Goal: Find specific page/section

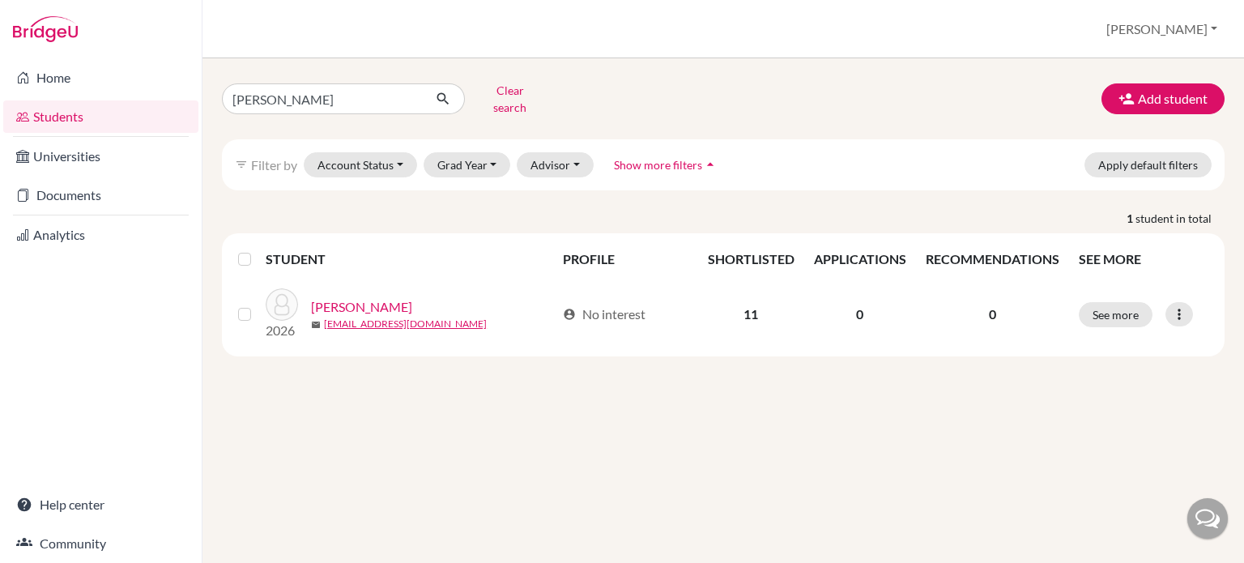
click at [402, 91] on input "[PERSON_NAME]" at bounding box center [322, 98] width 201 height 31
click at [335, 89] on input "a" at bounding box center [322, 98] width 201 height 31
type input "[PERSON_NAME]"
click button "submit" at bounding box center [443, 98] width 43 height 31
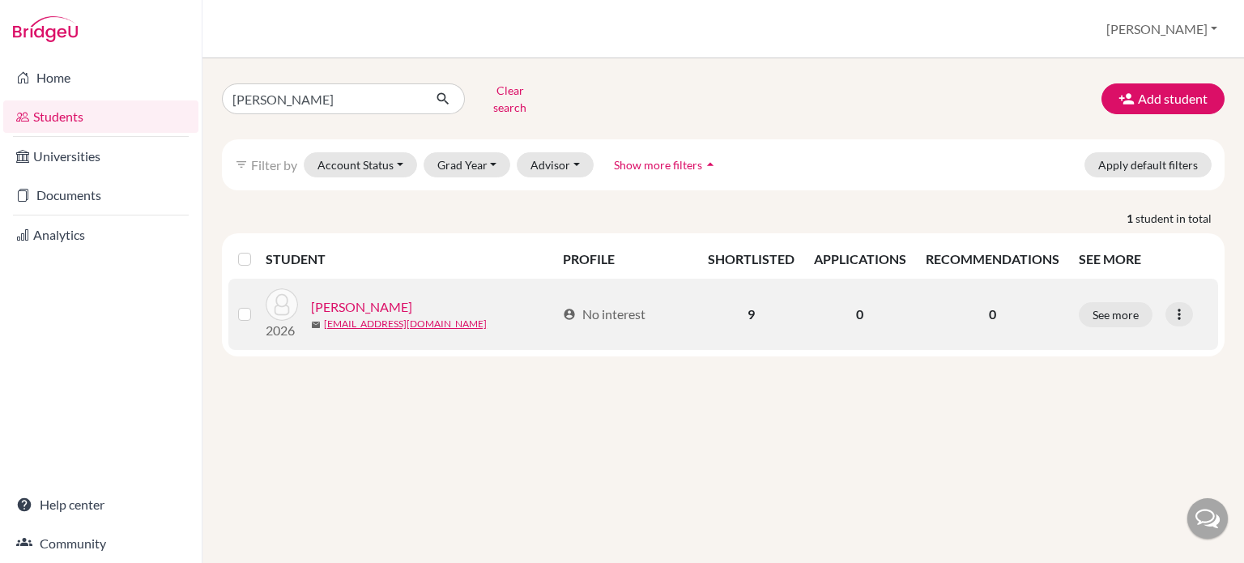
click at [333, 303] on link "[PERSON_NAME]" at bounding box center [361, 306] width 101 height 19
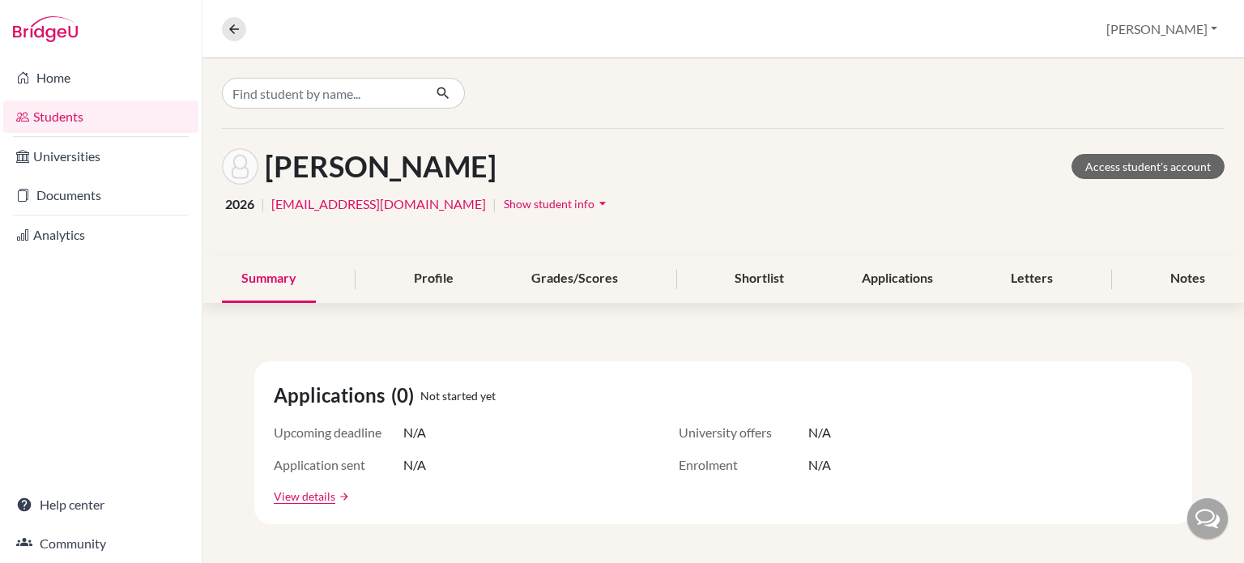
click at [787, 202] on div "2026 | [EMAIL_ADDRESS][DOMAIN_NAME] | Show student info arrow_drop_down" at bounding box center [723, 203] width 1002 height 25
